Goal: Information Seeking & Learning: Learn about a topic

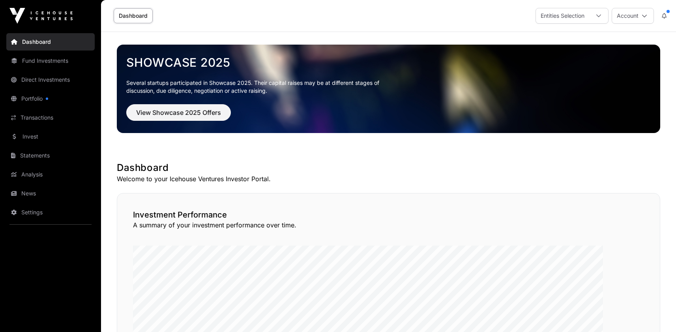
click at [51, 88] on link "Direct Investments" at bounding box center [50, 79] width 88 height 17
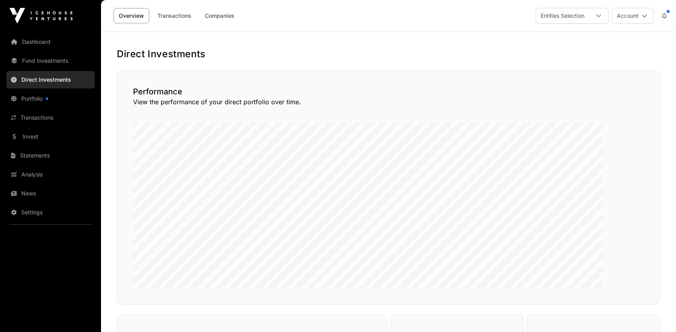
click at [240, 20] on link "Companies" at bounding box center [220, 15] width 40 height 15
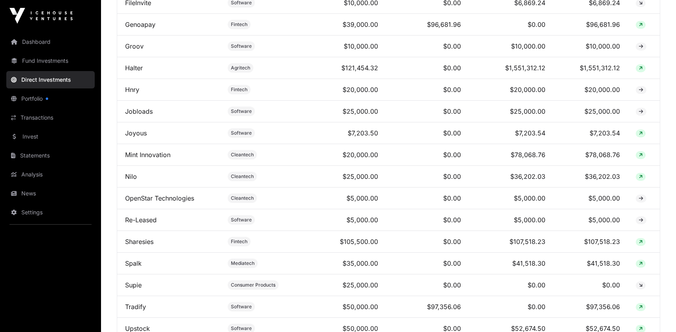
scroll to position [587, 0]
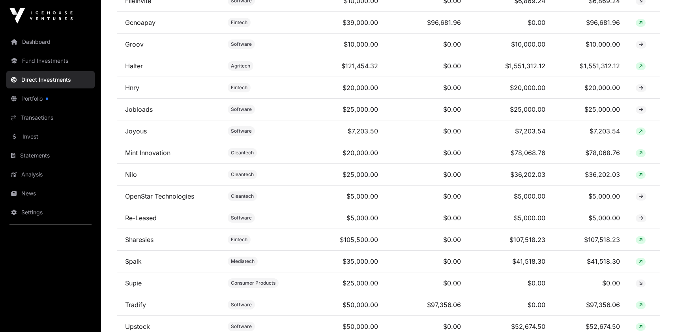
click at [143, 70] on link "Halter" at bounding box center [134, 66] width 18 height 8
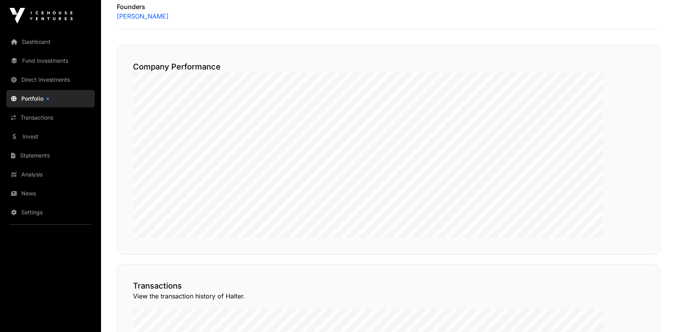
scroll to position [410, 0]
